Goal: Task Accomplishment & Management: Manage account settings

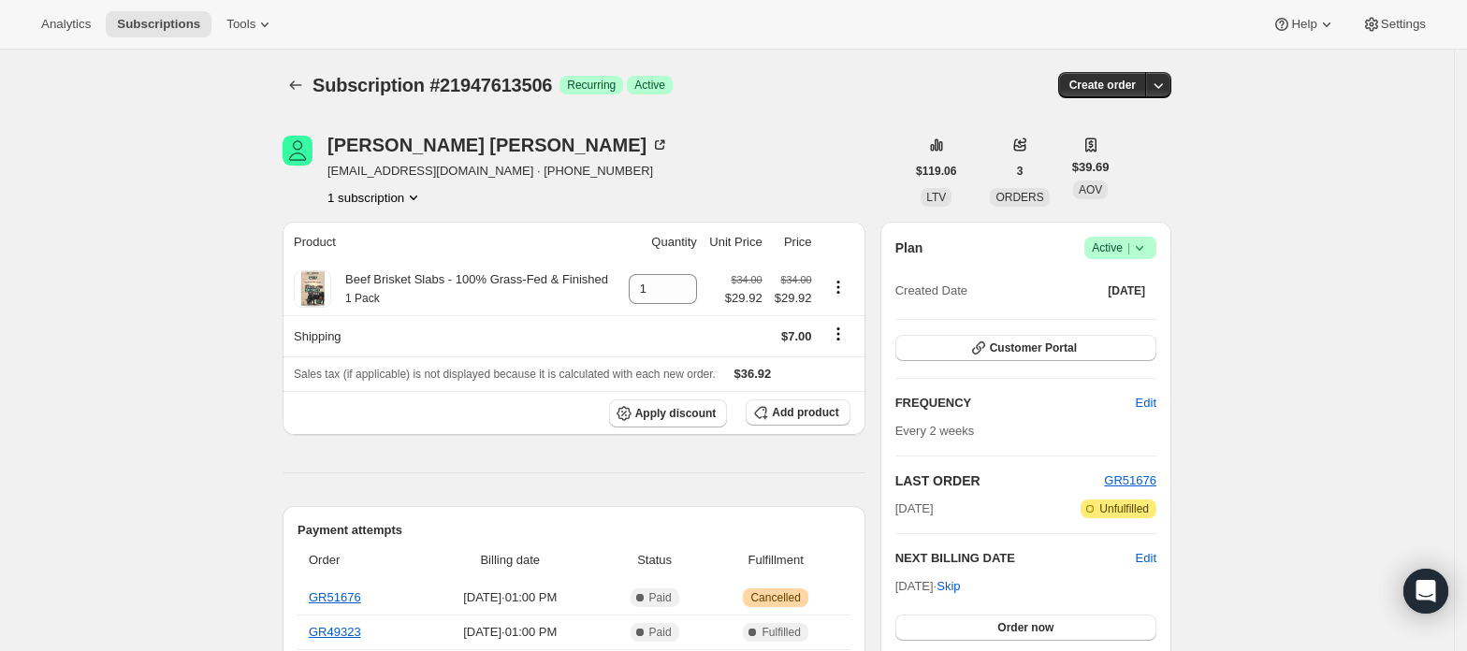
drag, startPoint x: 1126, startPoint y: 243, endPoint x: 1117, endPoint y: 254, distance: 14.6
click at [1124, 243] on span "Active |" at bounding box center [1120, 248] width 57 height 19
click at [1117, 312] on span "Cancel subscription" at bounding box center [1128, 317] width 106 height 14
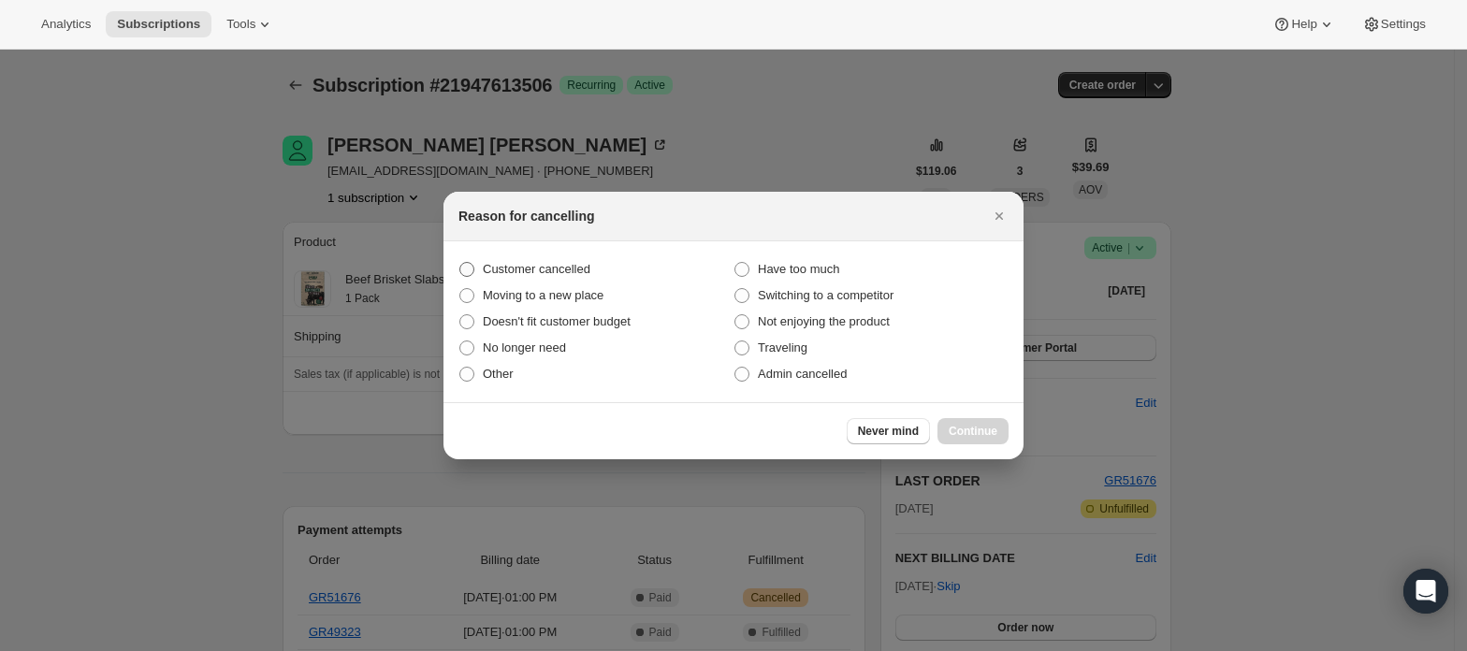
click at [582, 275] on span "Customer cancelled" at bounding box center [537, 269] width 108 height 14
click at [460, 263] on input "Customer cancelled" at bounding box center [459, 262] width 1 height 1
radio input "true"
click at [967, 431] on span "Continue" at bounding box center [973, 431] width 49 height 15
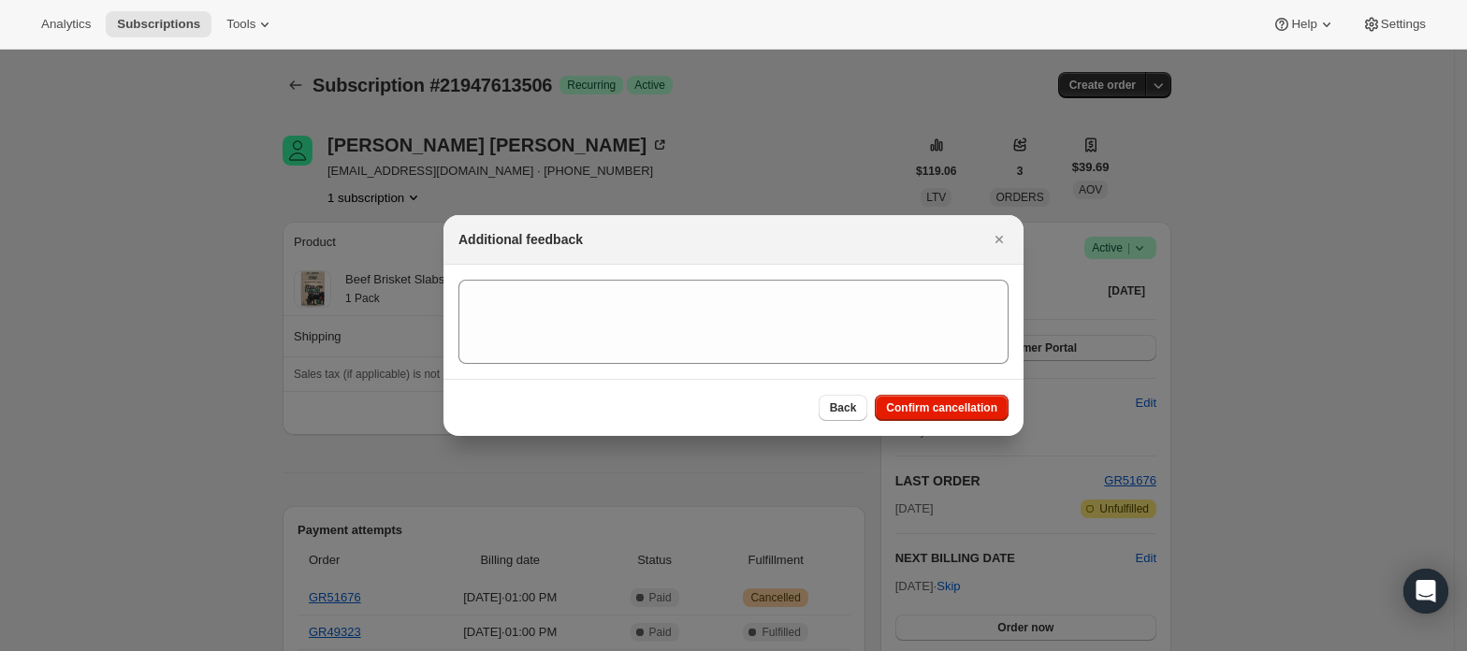
click at [958, 393] on div "Back Confirm cancellation" at bounding box center [733, 407] width 580 height 57
click at [947, 400] on button "Confirm cancellation" at bounding box center [942, 408] width 134 height 26
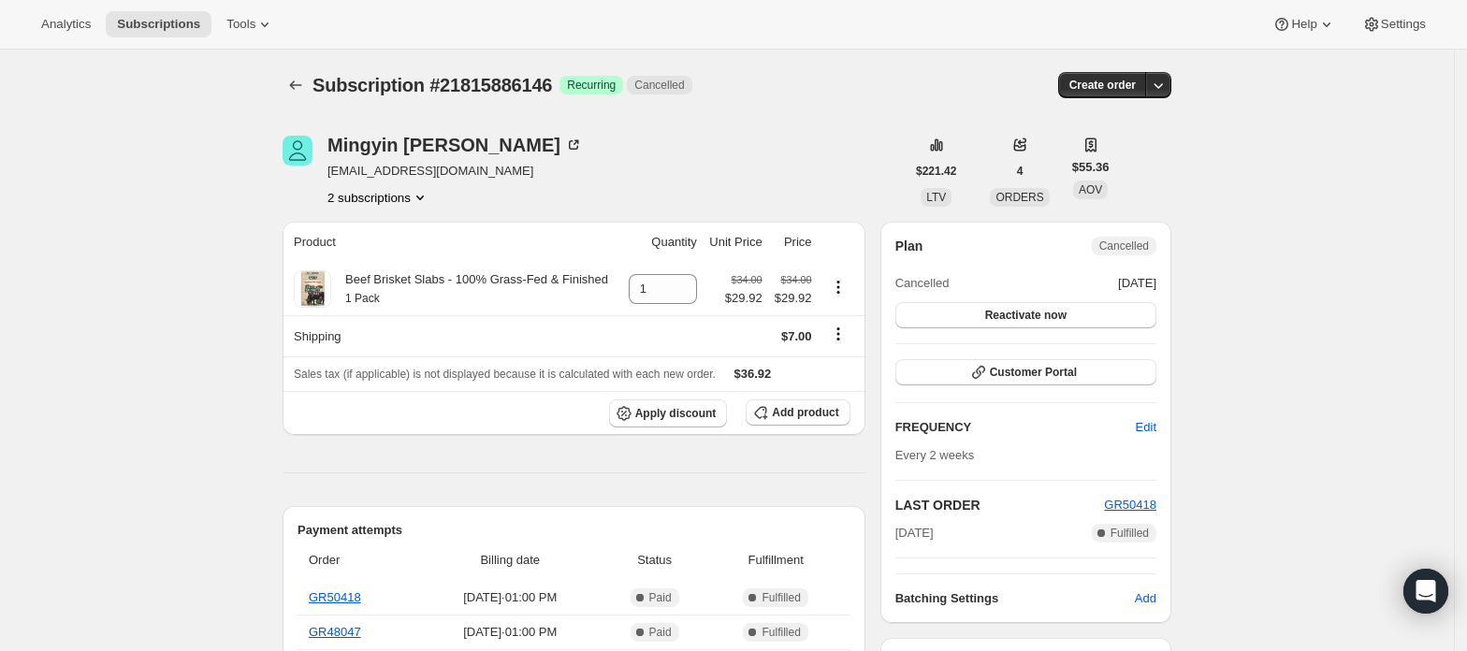
click at [408, 198] on button "2 subscriptions" at bounding box center [378, 197] width 102 height 19
click at [406, 260] on span "21974221122" at bounding box center [385, 264] width 130 height 19
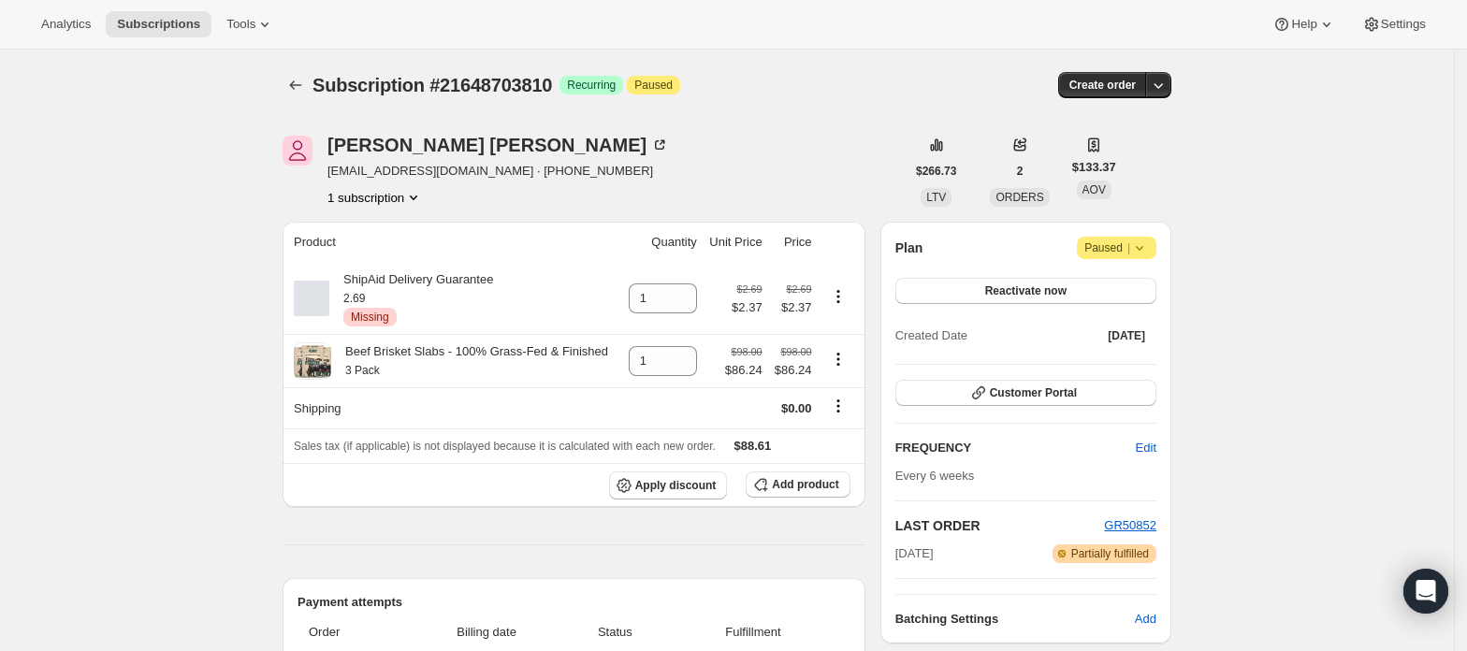
click at [385, 204] on button "1 subscription" at bounding box center [374, 197] width 95 height 19
click at [649, 192] on div "Jim Kowalik jkowalik8@gmail.com · +17087054909 1 subscription" at bounding box center [594, 171] width 622 height 71
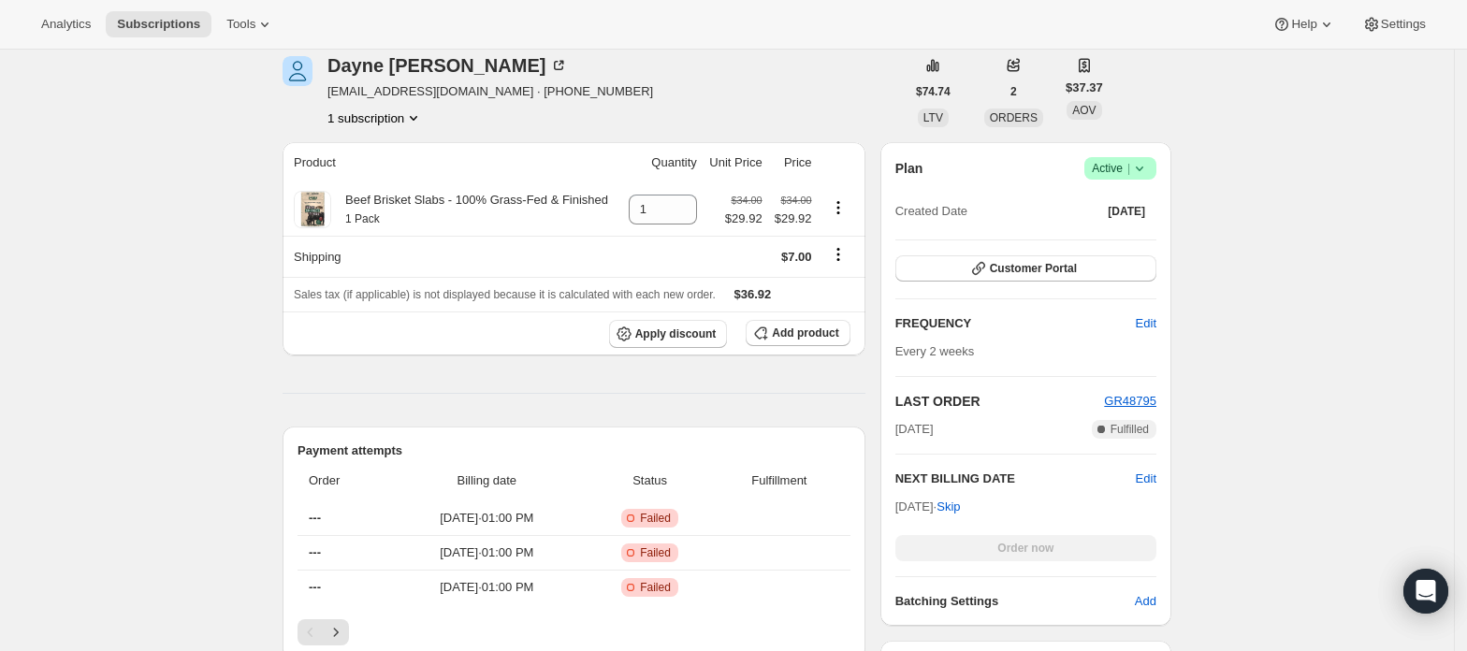
scroll to position [249, 0]
click at [1042, 277] on button "Customer Portal" at bounding box center [1025, 267] width 261 height 26
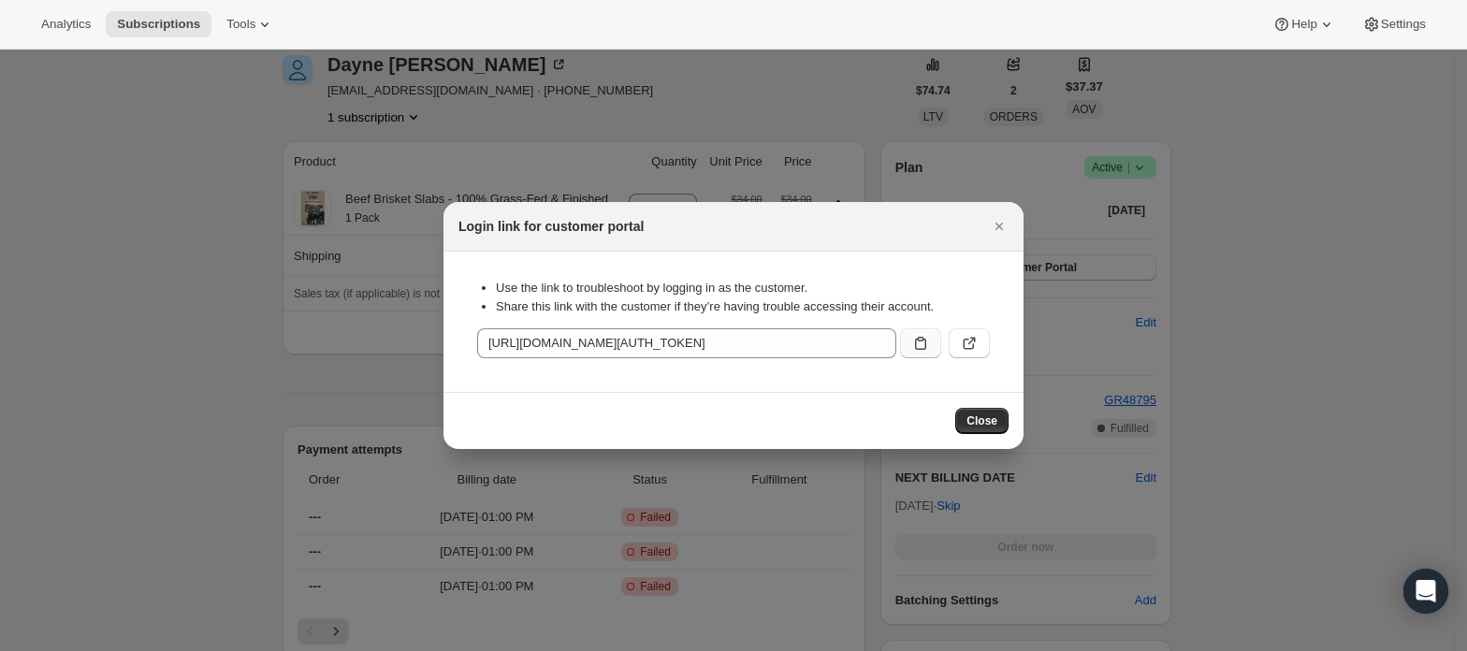
click at [928, 338] on icon ":rbi:" at bounding box center [920, 343] width 19 height 19
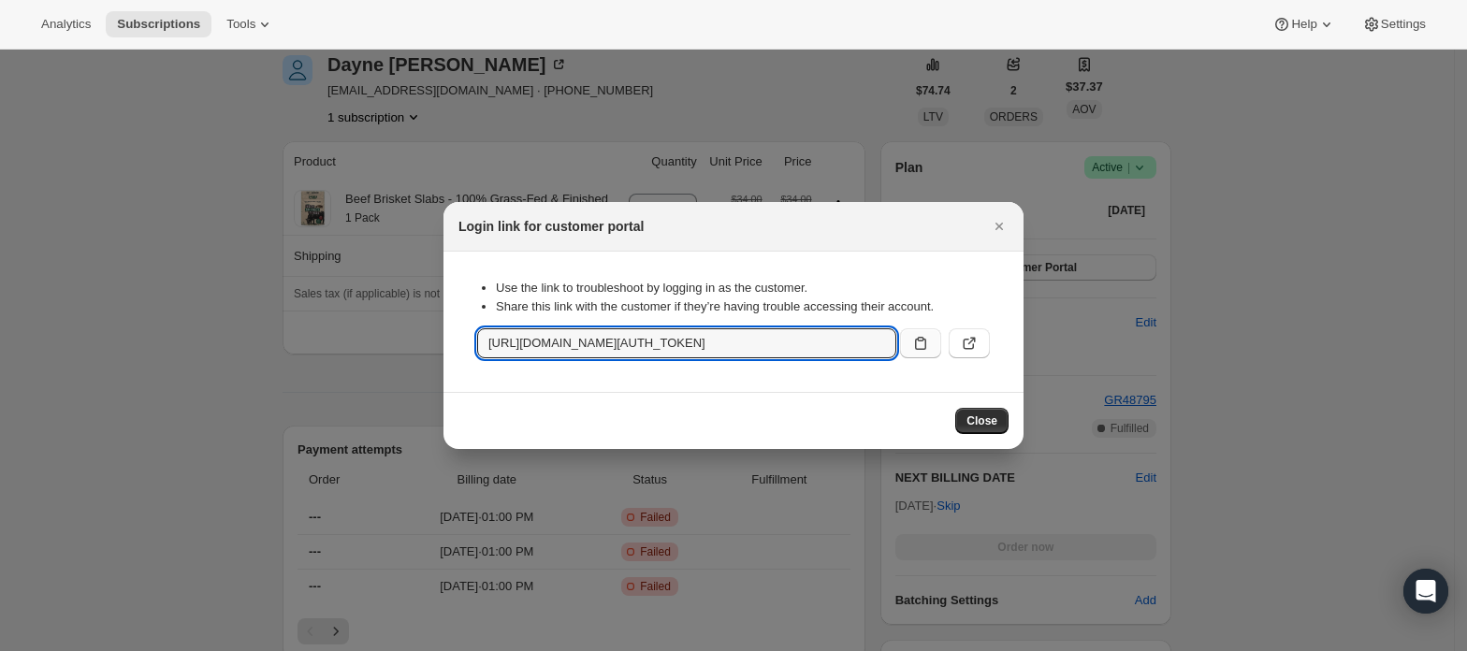
click at [181, 247] on div at bounding box center [733, 325] width 1467 height 651
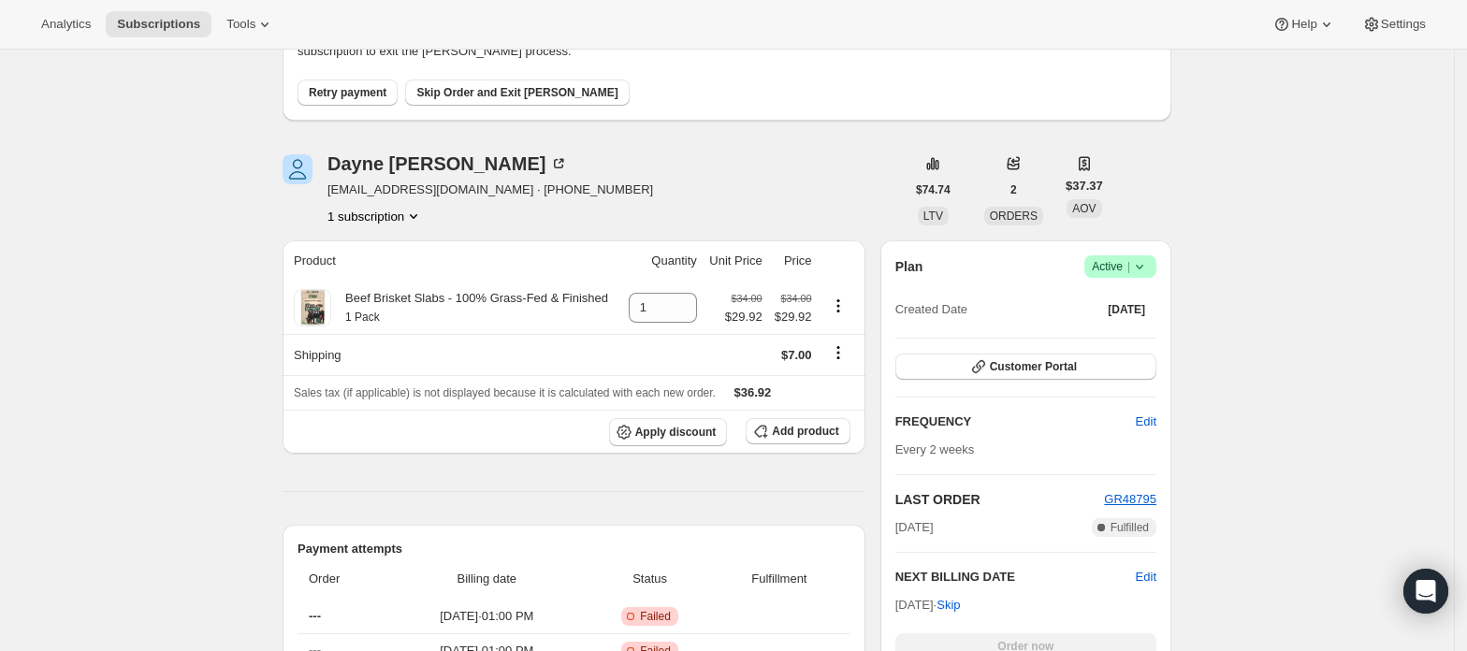
scroll to position [0, 0]
